Goal: Task Accomplishment & Management: Use online tool/utility

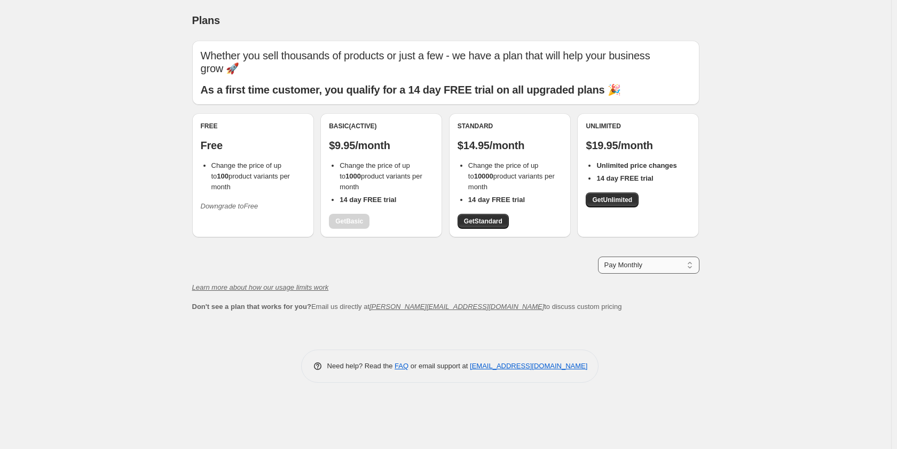
click at [626, 262] on select "Pay Monthly Pay Yearly (Save 16%)" at bounding box center [649, 264] width 102 height 17
click at [499, 267] on div "Pay Monthly Pay Yearly (Save 16%) Pay Monthly" at bounding box center [446, 264] width 508 height 17
